Goal: Task Accomplishment & Management: Manage account settings

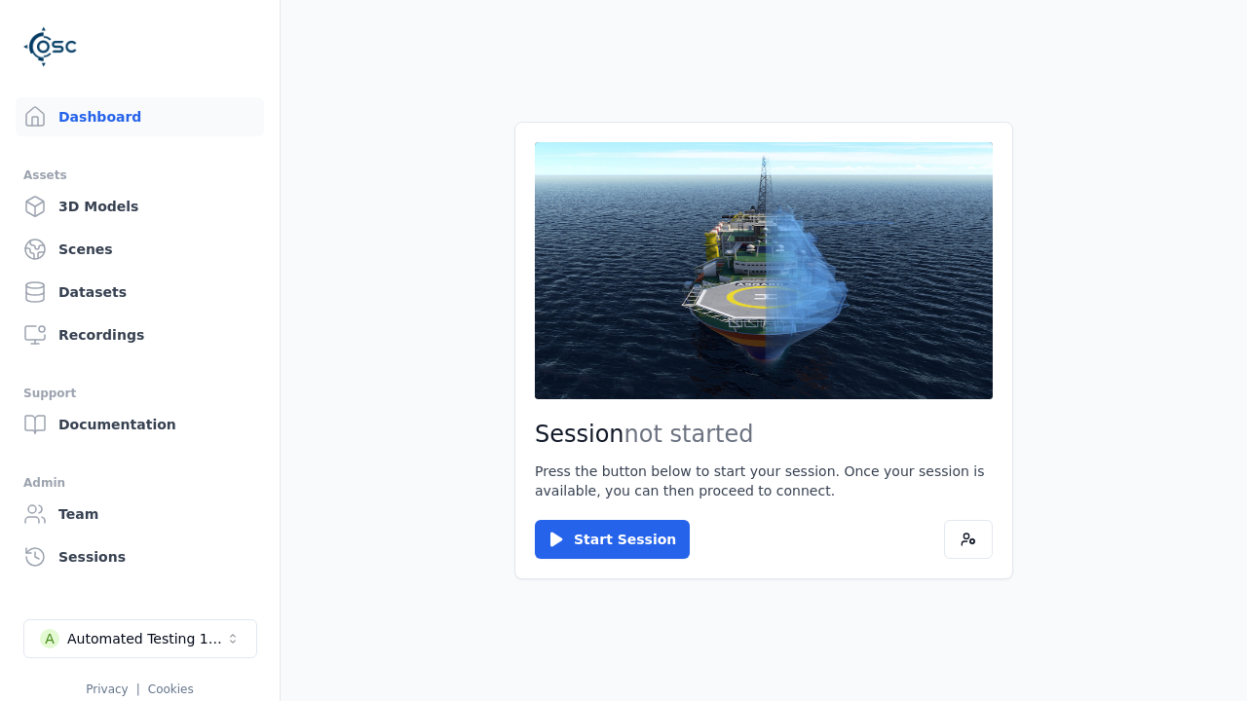
click at [140, 639] on div "Automated Testing 1 - Playwright" at bounding box center [146, 638] width 158 height 19
click at [623, 351] on html "Support Dashboard Assets 3D Models Scenes Datasets Recordings Support Documenta…" at bounding box center [623, 350] width 1247 height 701
click at [139, 249] on link "Scenes" at bounding box center [140, 249] width 248 height 39
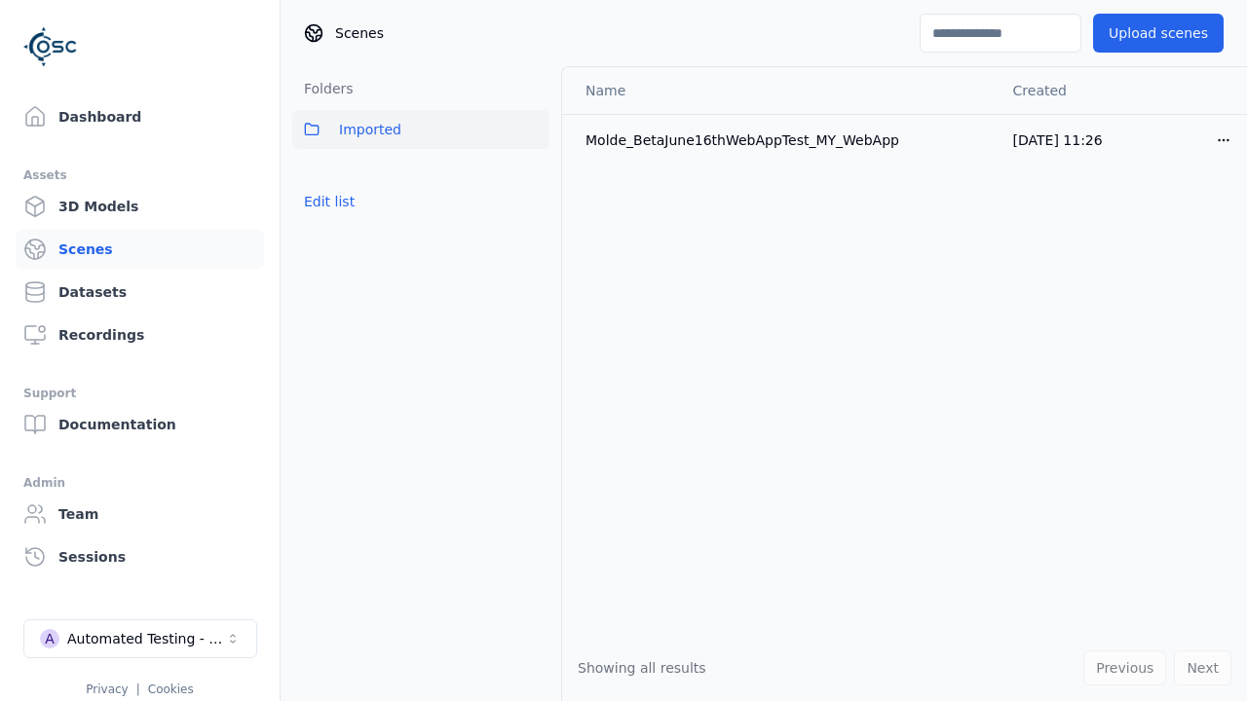
click at [329, 202] on button "Edit list" at bounding box center [329, 201] width 74 height 35
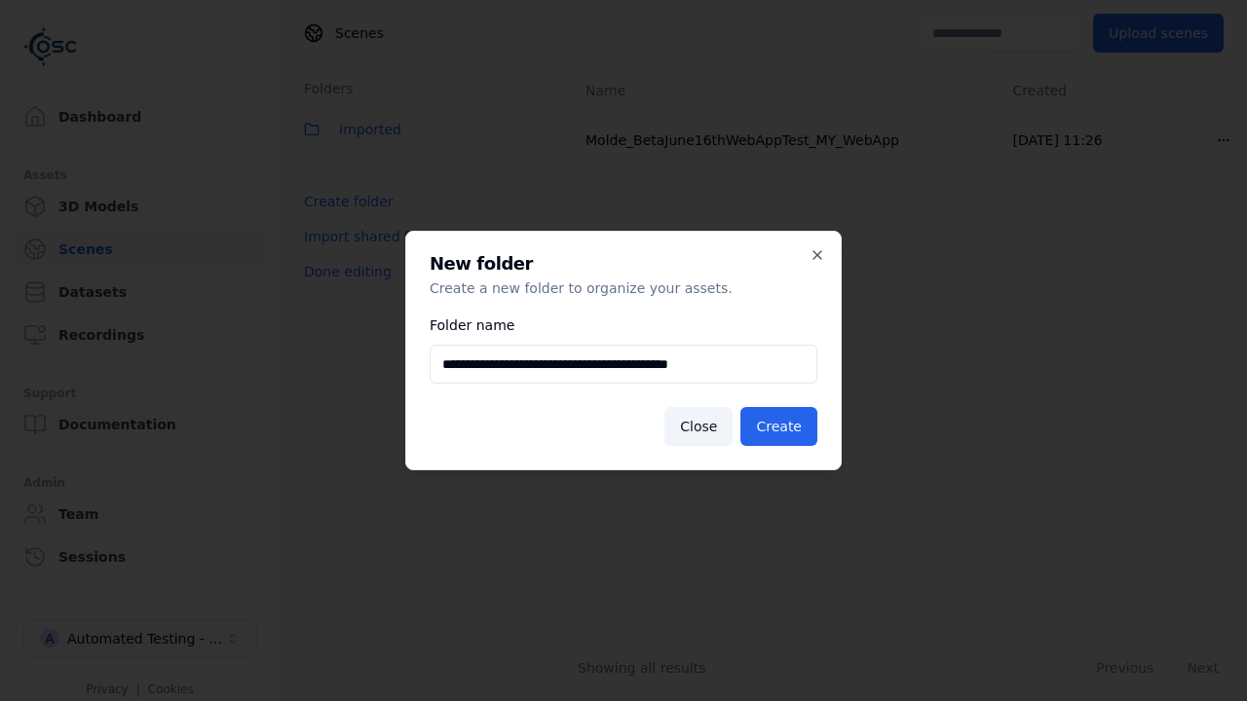
type input "**********"
click at [778, 427] on button "Create" at bounding box center [778, 426] width 77 height 39
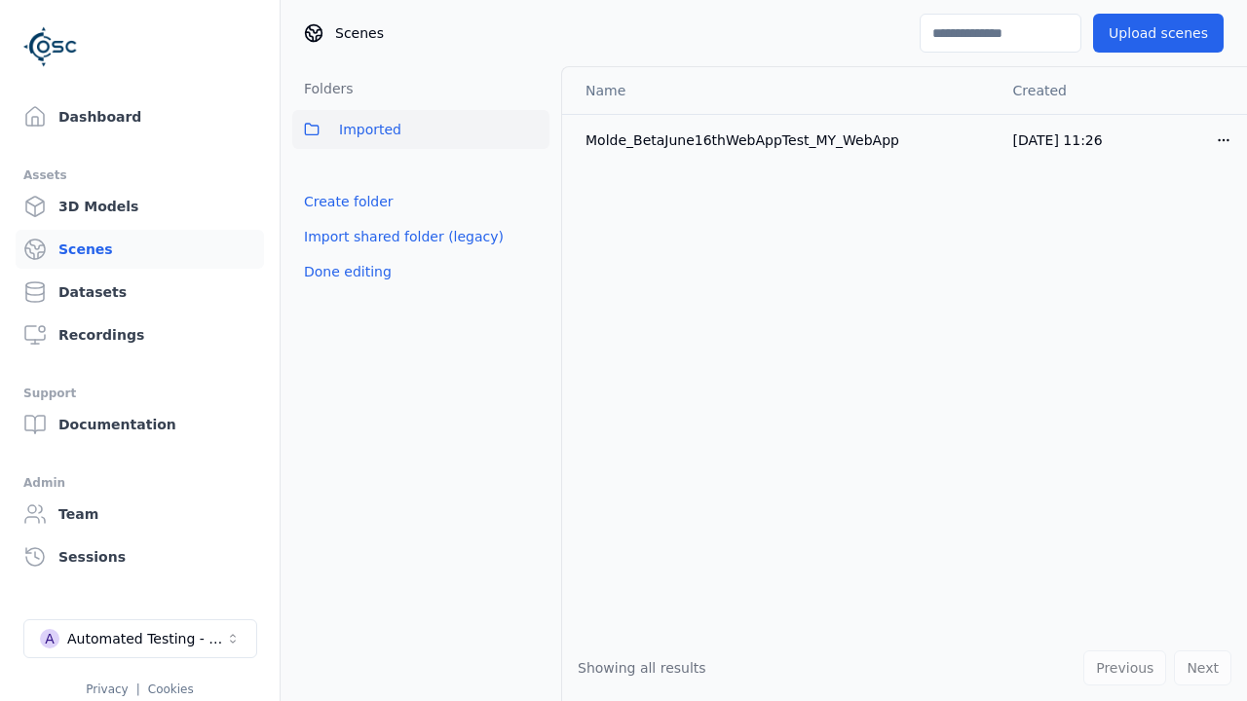
click at [347, 289] on button "Done editing" at bounding box center [347, 271] width 111 height 35
click at [329, 254] on button "Done editing" at bounding box center [347, 271] width 111 height 35
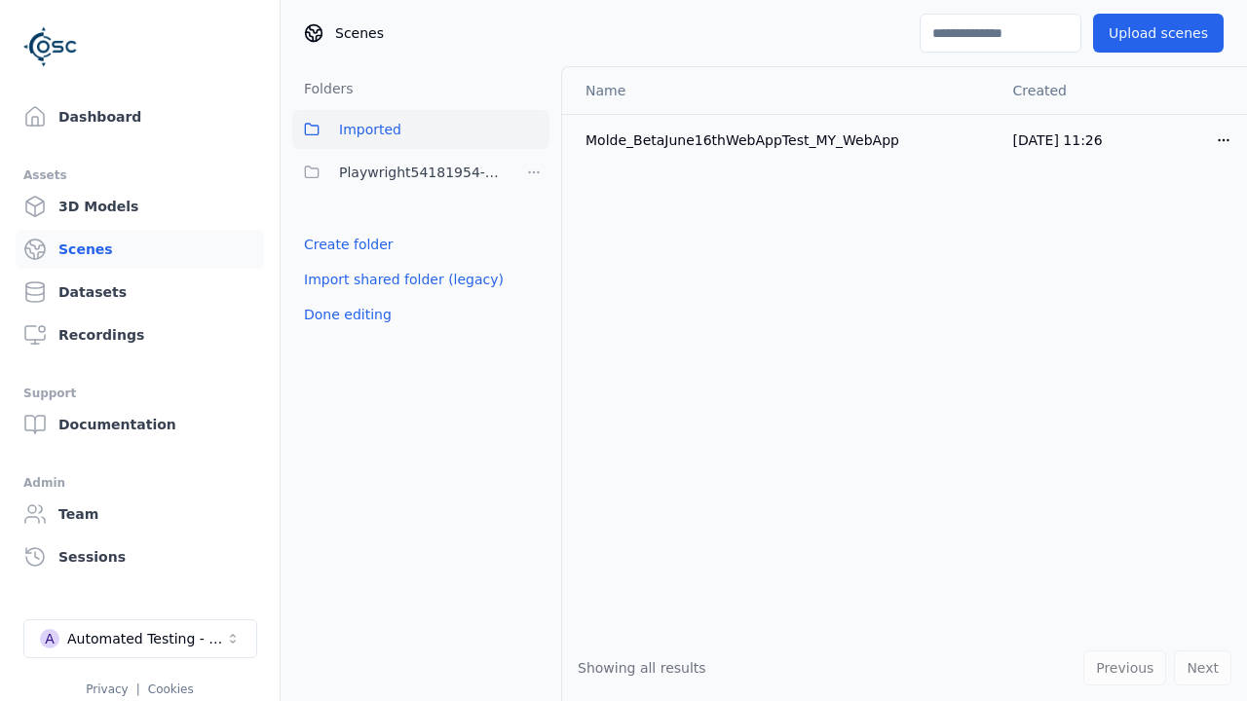
click at [534, 172] on html "Support Dashboard Assets 3D Models Scenes Datasets Recordings Support Documenta…" at bounding box center [623, 350] width 1247 height 701
